Goal: Task Accomplishment & Management: Manage account settings

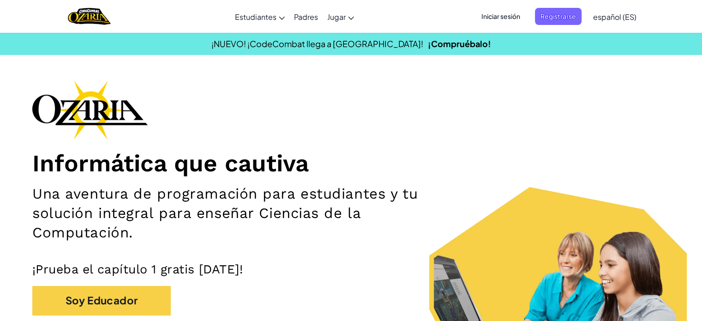
click at [527, 21] on ul "Iniciar sesión Registrarse" at bounding box center [528, 16] width 115 height 17
click at [505, 16] on span "Iniciar sesión" at bounding box center [501, 16] width 50 height 17
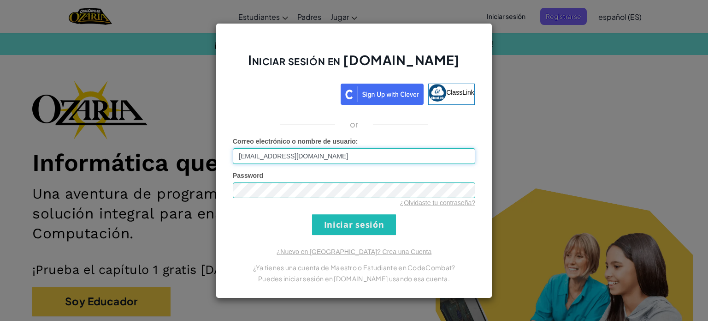
click at [365, 161] on input "[EMAIL_ADDRESS][DOMAIN_NAME]" at bounding box center [354, 156] width 243 height 16
type input "[EMAIL_ADDRESS][DOMAIN_NAME]"
click at [336, 219] on input "Iniciar sesión" at bounding box center [354, 224] width 84 height 21
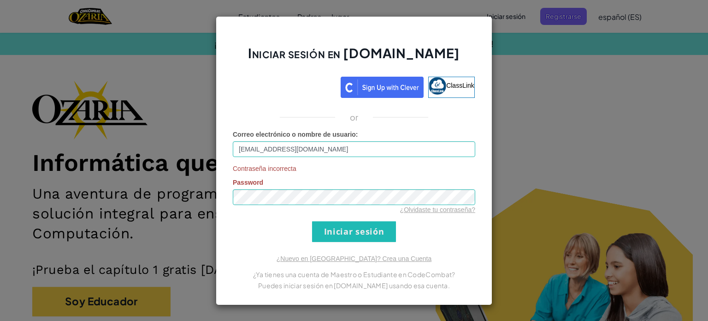
click at [248, 182] on span "Password" at bounding box center [248, 181] width 30 height 7
click at [430, 213] on div "¿Olvidaste tu contraseña?" at bounding box center [354, 209] width 243 height 9
click at [375, 224] on input "Iniciar sesión" at bounding box center [354, 231] width 84 height 21
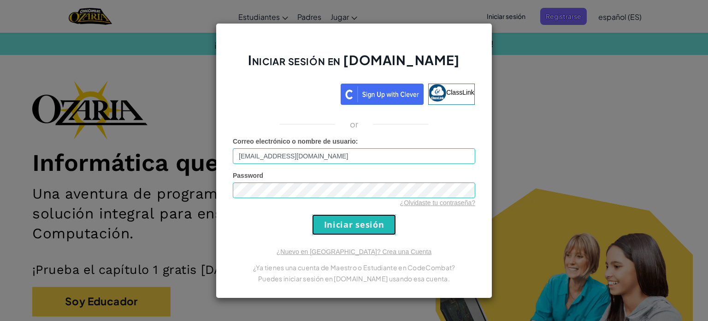
click at [375, 224] on input "Iniciar sesión" at bounding box center [354, 224] width 84 height 21
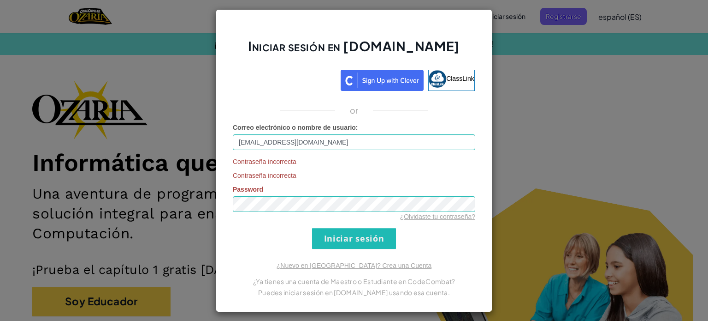
click at [451, 220] on div "¿Olvidaste tu contraseña?" at bounding box center [354, 216] width 243 height 9
click at [443, 214] on link "¿Olvidaste tu contraseña?" at bounding box center [437, 216] width 75 height 7
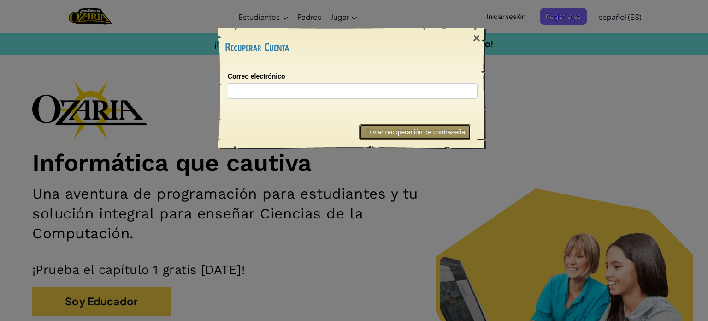
click at [402, 130] on button "Enviar recuperación de contraseña" at bounding box center [415, 132] width 112 height 16
click at [445, 114] on div "Correo electrónico" at bounding box center [353, 88] width 268 height 53
click at [448, 121] on div "Enviar recuperación de contraseña" at bounding box center [353, 132] width 256 height 34
click at [450, 125] on button "Enviar recuperación de contraseña" at bounding box center [415, 132] width 112 height 16
click at [446, 131] on button "Enviar recuperación de contraseña" at bounding box center [415, 132] width 112 height 16
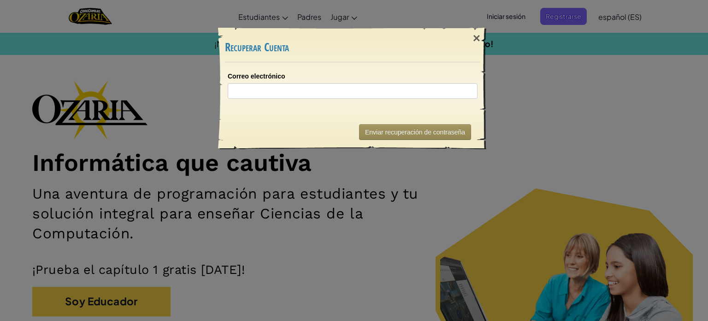
click at [442, 150] on div "× Recuperar Cuenta Correo electrónico Enviando... Enviar recuperación de contra…" at bounding box center [354, 83] width 277 height 138
click at [481, 37] on div "×" at bounding box center [476, 38] width 21 height 27
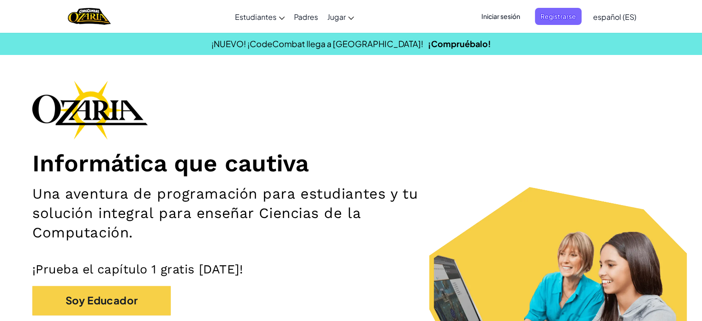
click at [499, 16] on span "Iniciar sesión" at bounding box center [501, 16] width 50 height 17
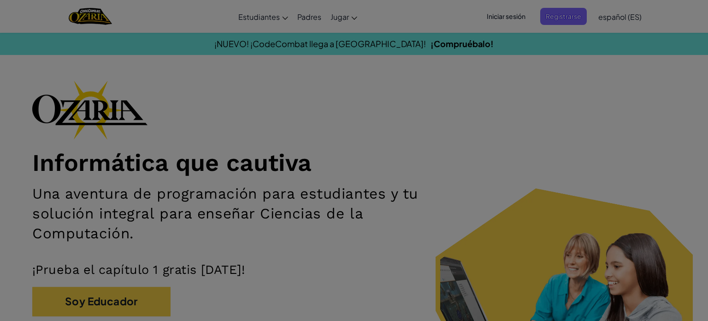
type input "[EMAIL_ADDRESS][DOMAIN_NAME]"
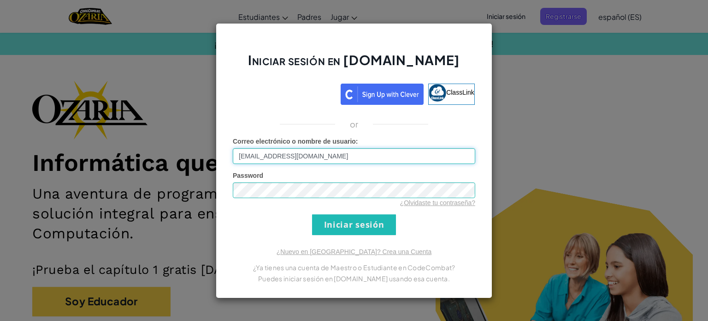
click at [317, 159] on input "[EMAIL_ADDRESS][DOMAIN_NAME]" at bounding box center [354, 156] width 243 height 16
click at [338, 232] on input "Iniciar sesión" at bounding box center [354, 224] width 84 height 21
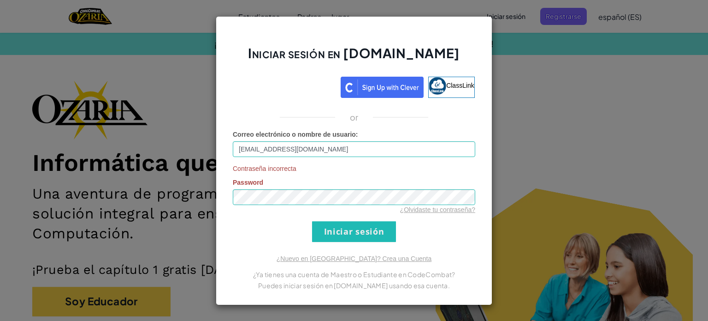
click at [338, 219] on form "Correo electrónico o nombre de usuario : [EMAIL_ADDRESS][DOMAIN_NAME] Contraseñ…" at bounding box center [354, 186] width 243 height 112
click at [426, 214] on form "Correo electrónico o nombre de usuario : [EMAIL_ADDRESS][DOMAIN_NAME] Contraseñ…" at bounding box center [354, 186] width 243 height 112
click at [421, 206] on link "¿Olvidaste tu contraseña?" at bounding box center [437, 209] width 75 height 7
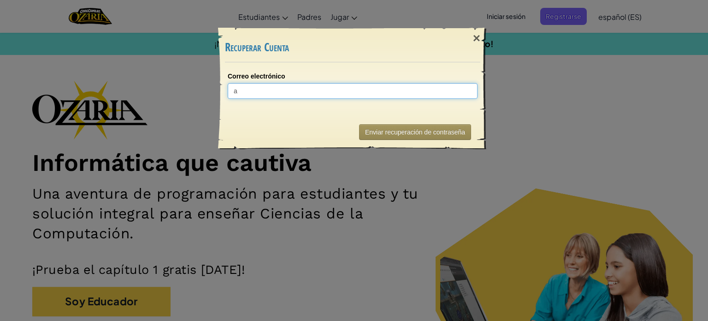
type input "al"
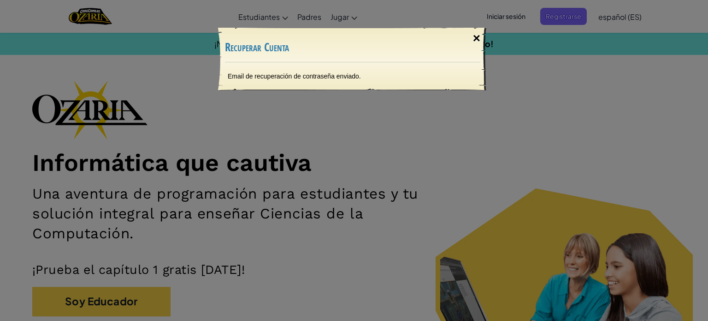
click at [478, 42] on div "×" at bounding box center [476, 38] width 21 height 27
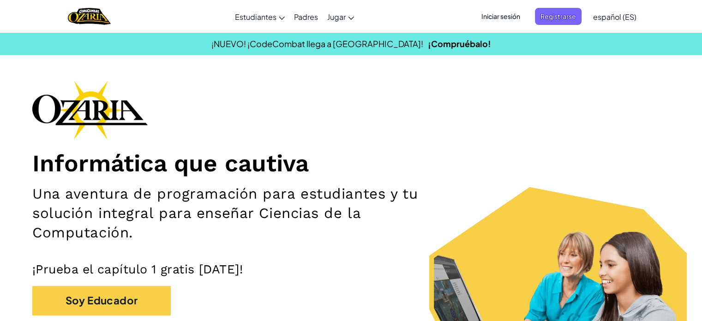
click at [505, 16] on span "Iniciar sesión" at bounding box center [501, 16] width 50 height 17
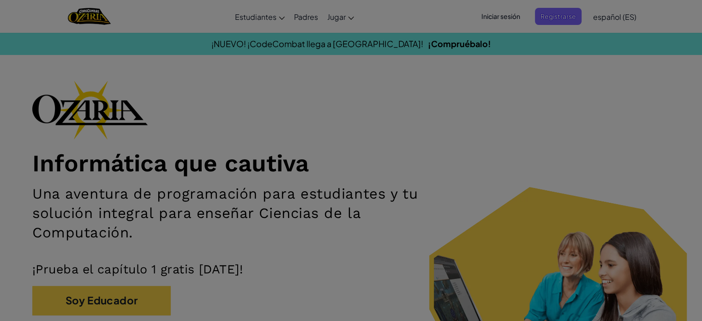
type input "[EMAIL_ADDRESS][DOMAIN_NAME]"
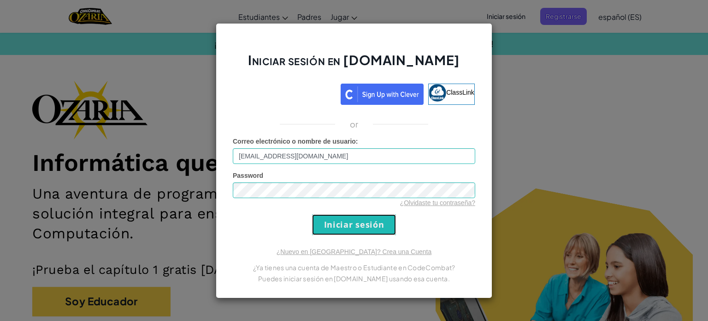
click at [391, 225] on input "Iniciar sesión" at bounding box center [354, 224] width 84 height 21
